Goal: Find specific page/section: Find specific page/section

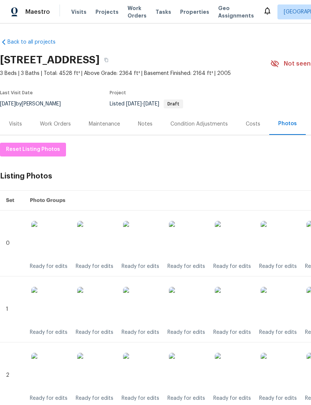
click at [196, 9] on span "Properties" at bounding box center [194, 11] width 29 height 7
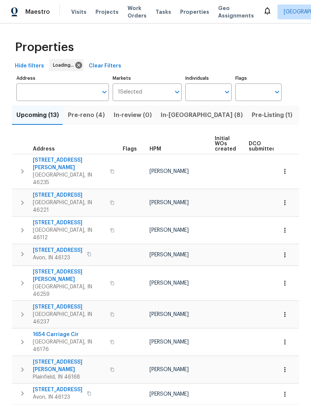
click at [34, 91] on input "text" at bounding box center [56, 92] width 81 height 18
click at [42, 93] on input "Address" at bounding box center [56, 92] width 81 height 18
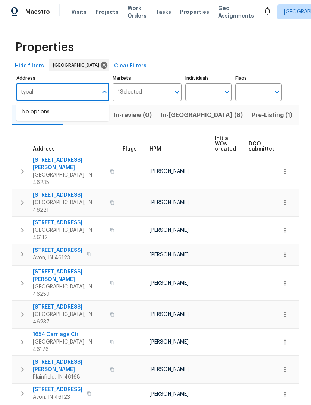
type input "tybalt"
click at [35, 118] on li "6154 Tybalt Cir Indianapolis IN 46254" at bounding box center [62, 112] width 92 height 12
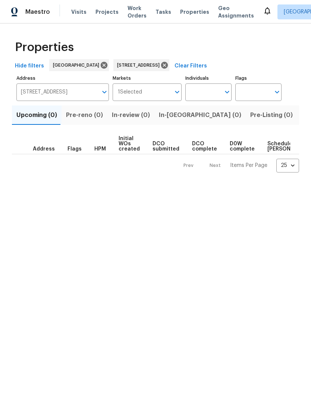
click at [301, 117] on span "Listed (1)" at bounding box center [314, 115] width 27 height 10
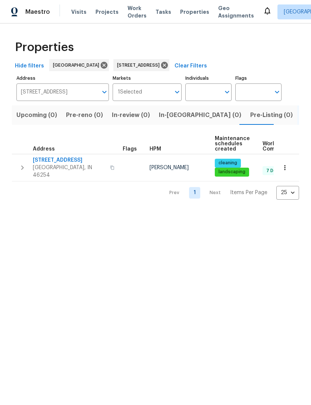
click at [47, 166] on span "[GEOGRAPHIC_DATA], IN 46254" at bounding box center [69, 171] width 73 height 15
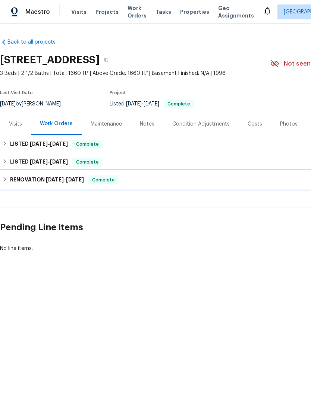
click at [22, 183] on h6 "RENOVATION [DATE] - [DATE]" at bounding box center [47, 179] width 74 height 9
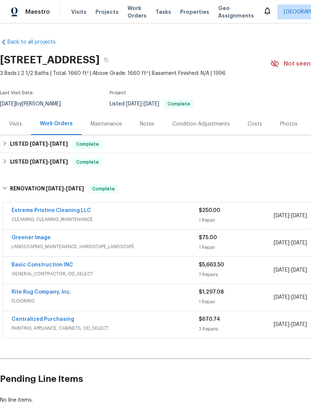
click at [20, 267] on link "Basic Construction INC" at bounding box center [42, 264] width 61 height 5
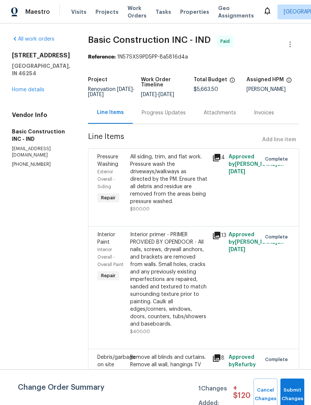
click at [22, 92] on link "Home details" at bounding box center [28, 89] width 32 height 5
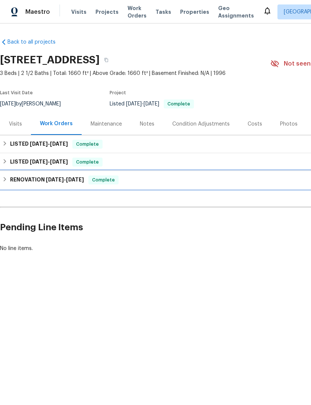
click at [25, 178] on h6 "RENOVATION [DATE] - [DATE]" at bounding box center [47, 179] width 74 height 9
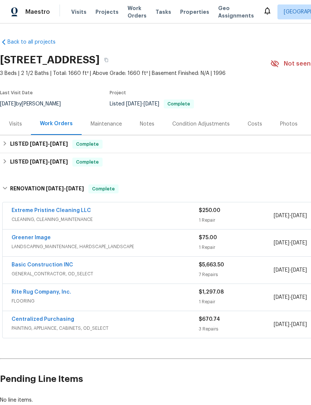
click at [22, 211] on link "Extreme Pristine Cleaning LLC" at bounding box center [51, 210] width 79 height 5
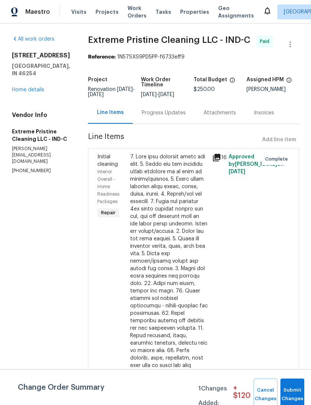
click at [169, 117] on div "Progress Updates" at bounding box center [164, 112] width 44 height 7
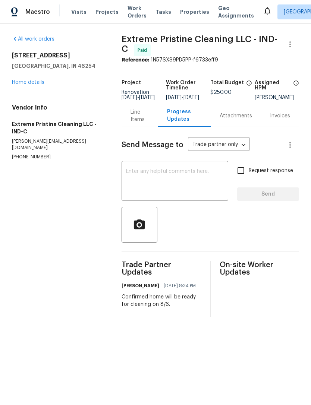
click at [132, 123] on div "Line Items" at bounding box center [139, 115] width 19 height 15
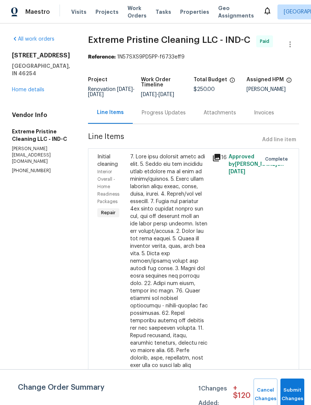
click at [208, 296] on div at bounding box center [169, 332] width 78 height 358
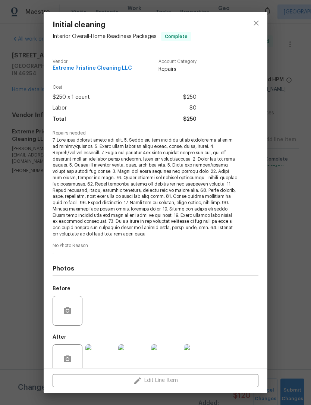
click at [95, 353] on img at bounding box center [100, 359] width 30 height 30
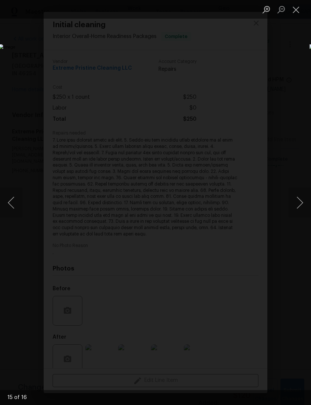
click at [295, 11] on button "Close lightbox" at bounding box center [295, 9] width 15 height 13
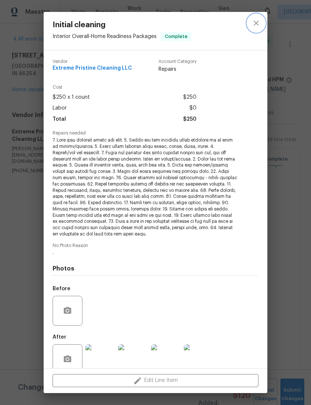
click at [252, 26] on icon "close" at bounding box center [256, 23] width 9 height 9
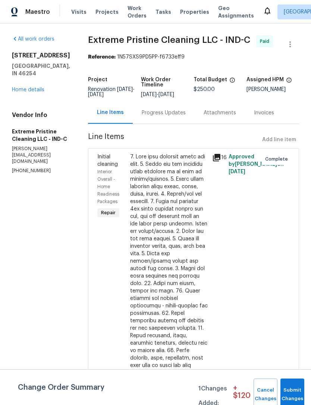
click at [25, 87] on link "Home details" at bounding box center [28, 89] width 32 height 5
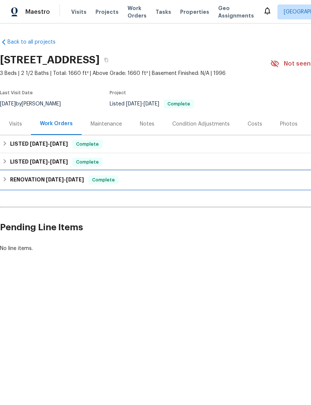
click at [41, 182] on h6 "RENOVATION [DATE] - [DATE]" at bounding box center [47, 179] width 74 height 9
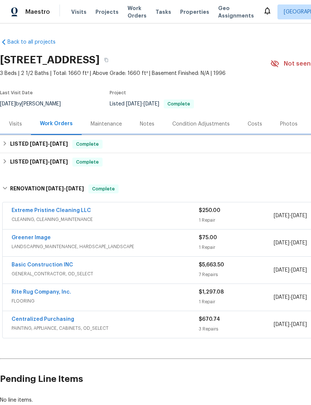
click at [25, 145] on h6 "LISTED [DATE] - [DATE]" at bounding box center [39, 144] width 58 height 9
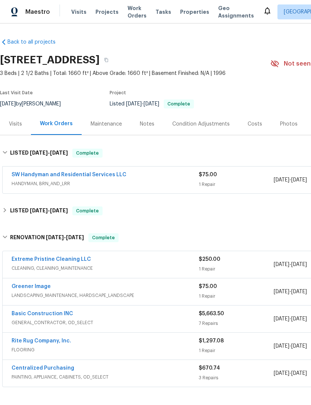
click at [28, 175] on link "SW Handyman and Residential Services LLC" at bounding box center [69, 174] width 115 height 5
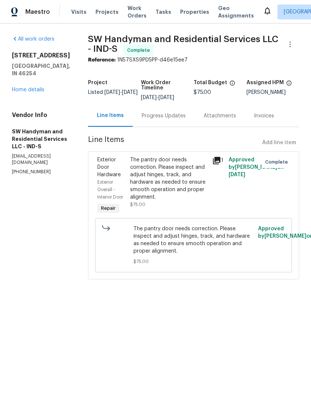
click at [23, 87] on link "Home details" at bounding box center [28, 89] width 32 height 5
